Goal: Navigation & Orientation: Find specific page/section

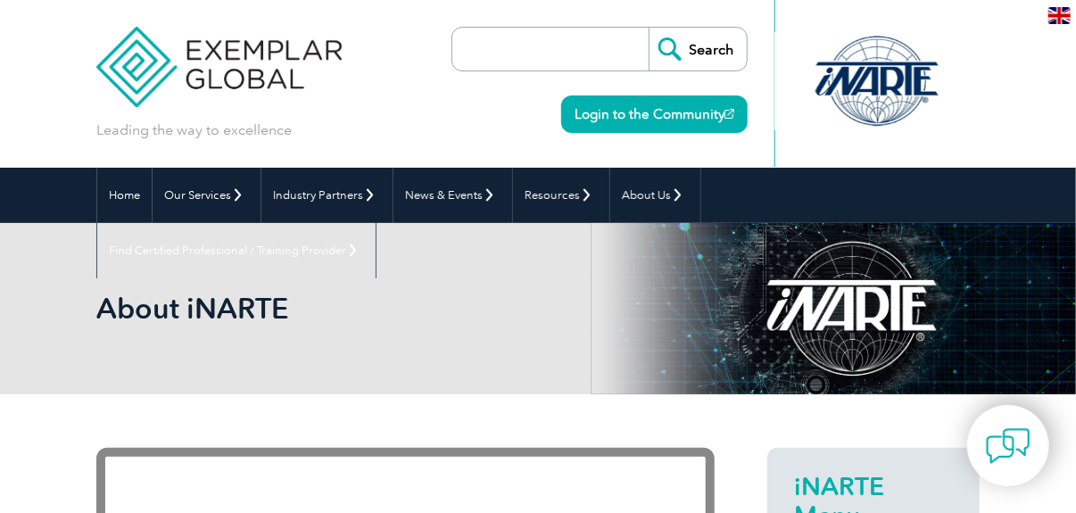
click at [211, 74] on img at bounding box center [218, 53] width 245 height 107
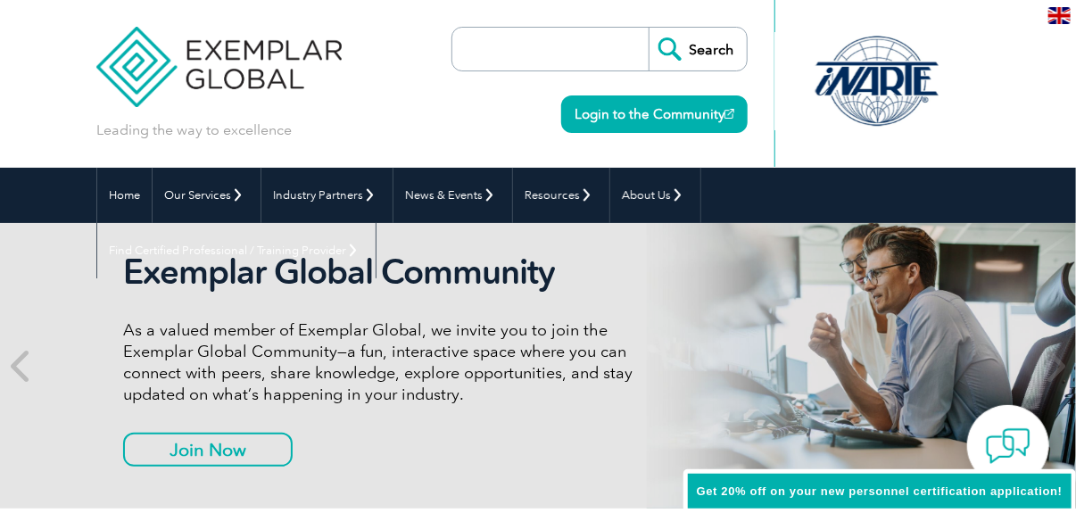
click at [901, 79] on div at bounding box center [877, 81] width 163 height 98
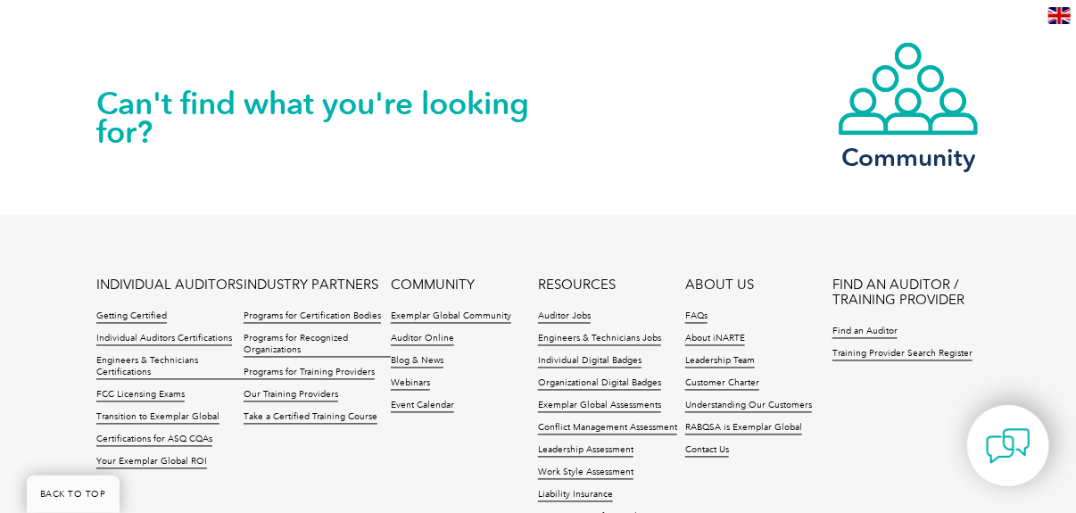
scroll to position [4027, 0]
